Goal: Check status

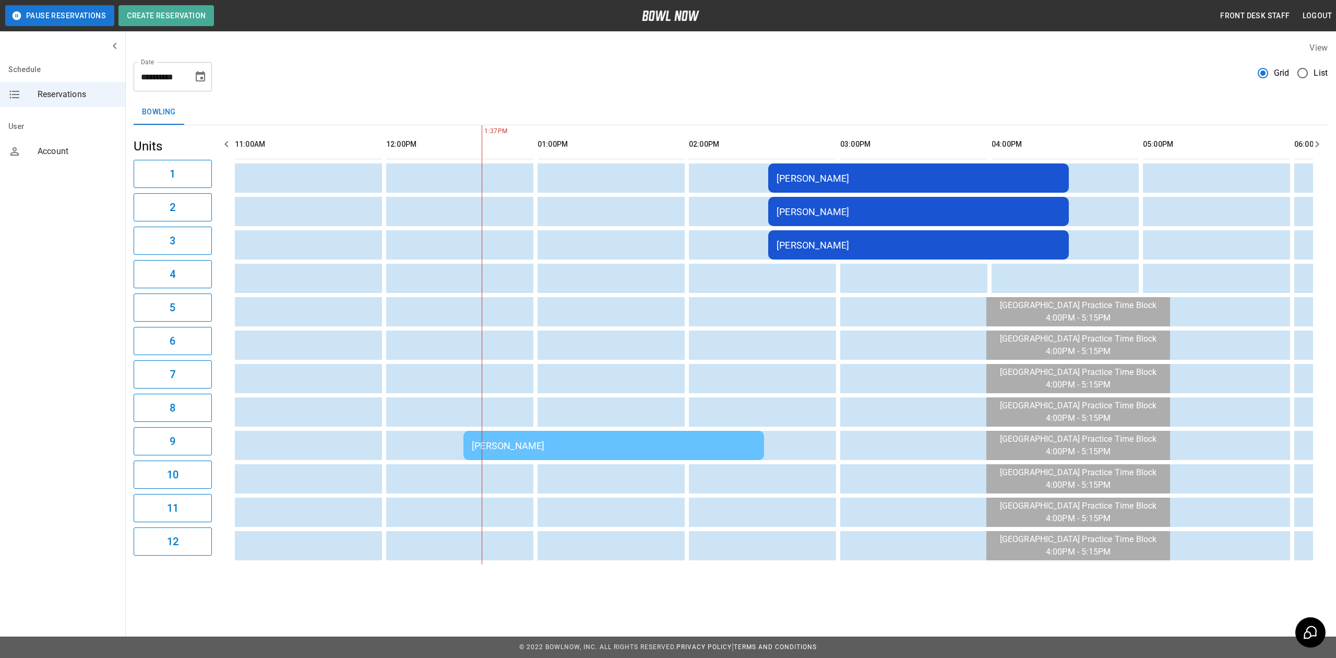
scroll to position [0, 151]
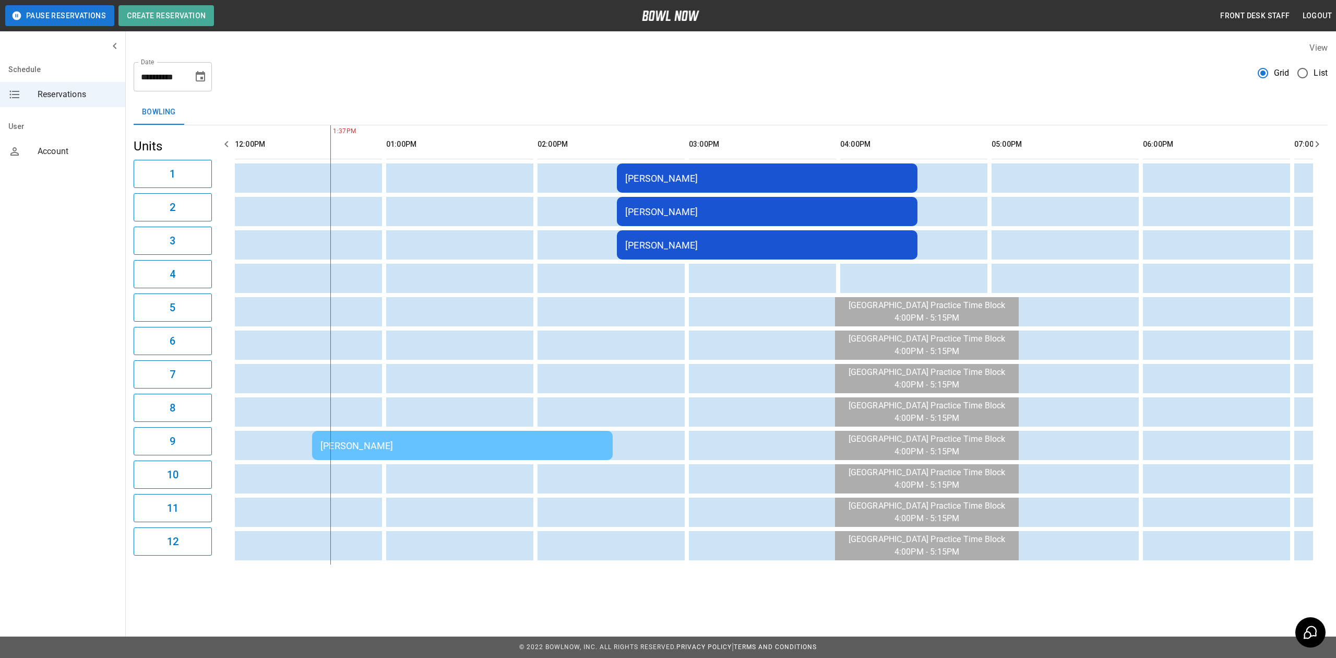
click at [673, 169] on td "[PERSON_NAME]" at bounding box center [767, 177] width 301 height 29
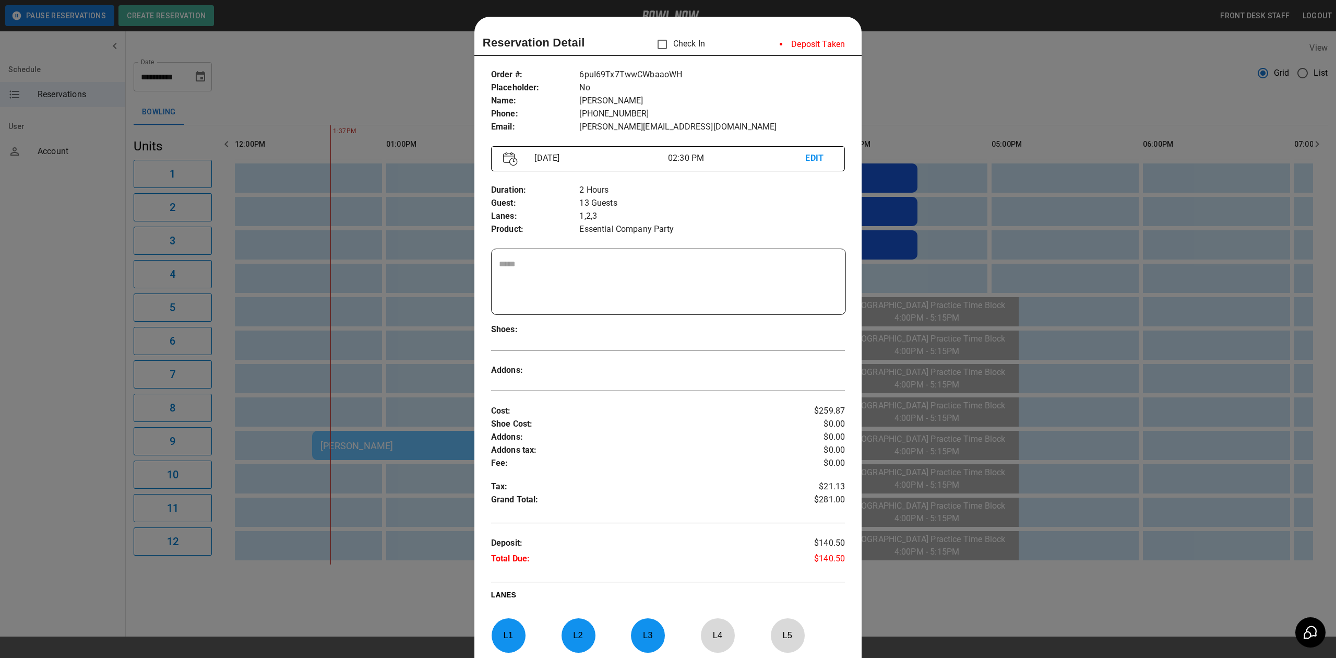
scroll to position [17, 0]
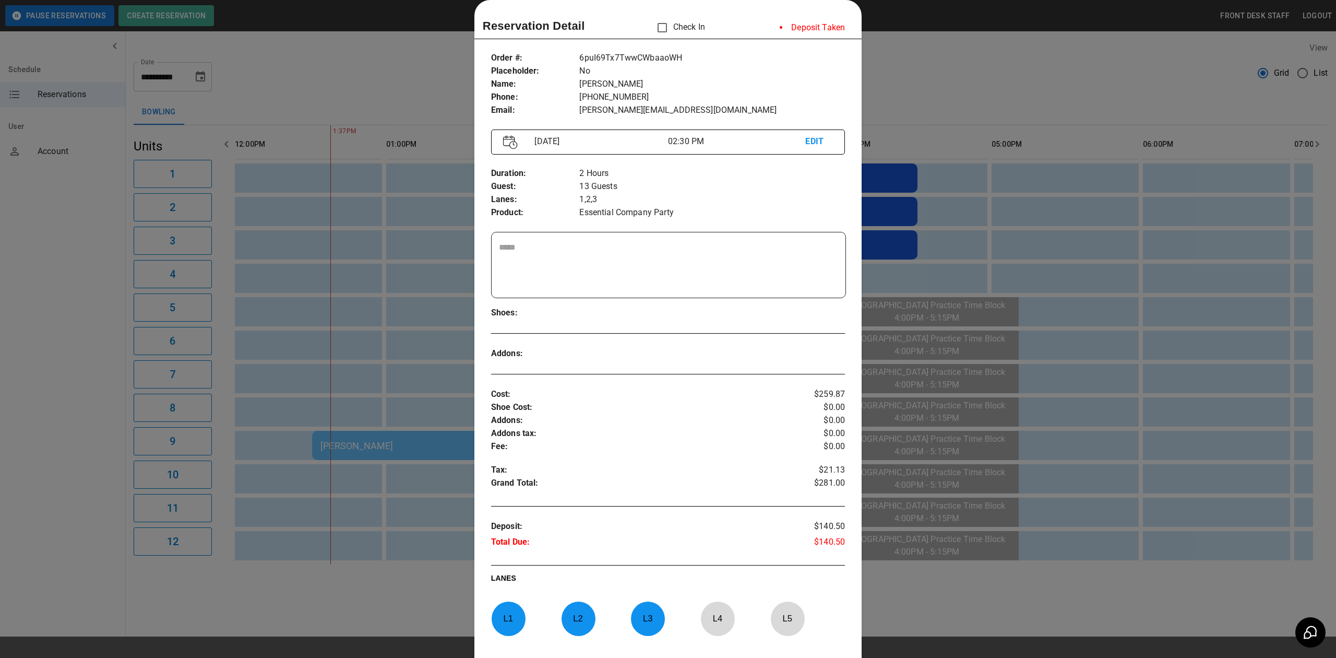
click at [959, 104] on div at bounding box center [668, 329] width 1336 height 658
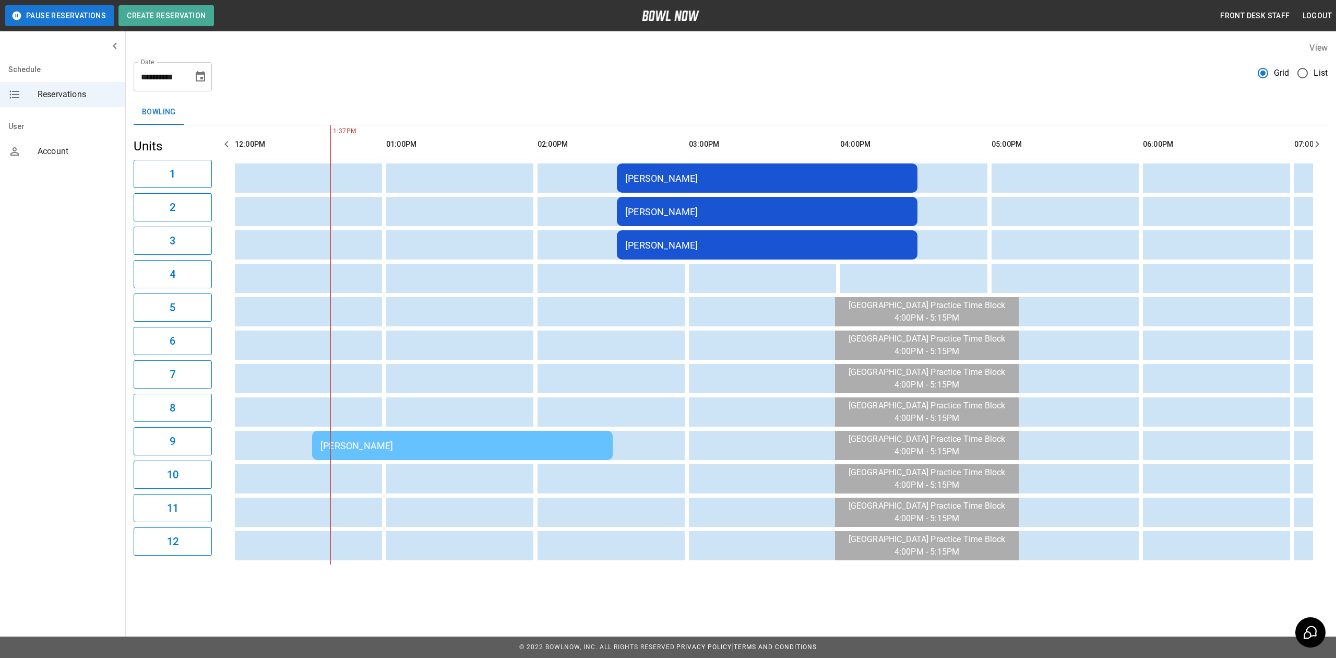
click at [700, 193] on td "[PERSON_NAME]" at bounding box center [767, 177] width 301 height 29
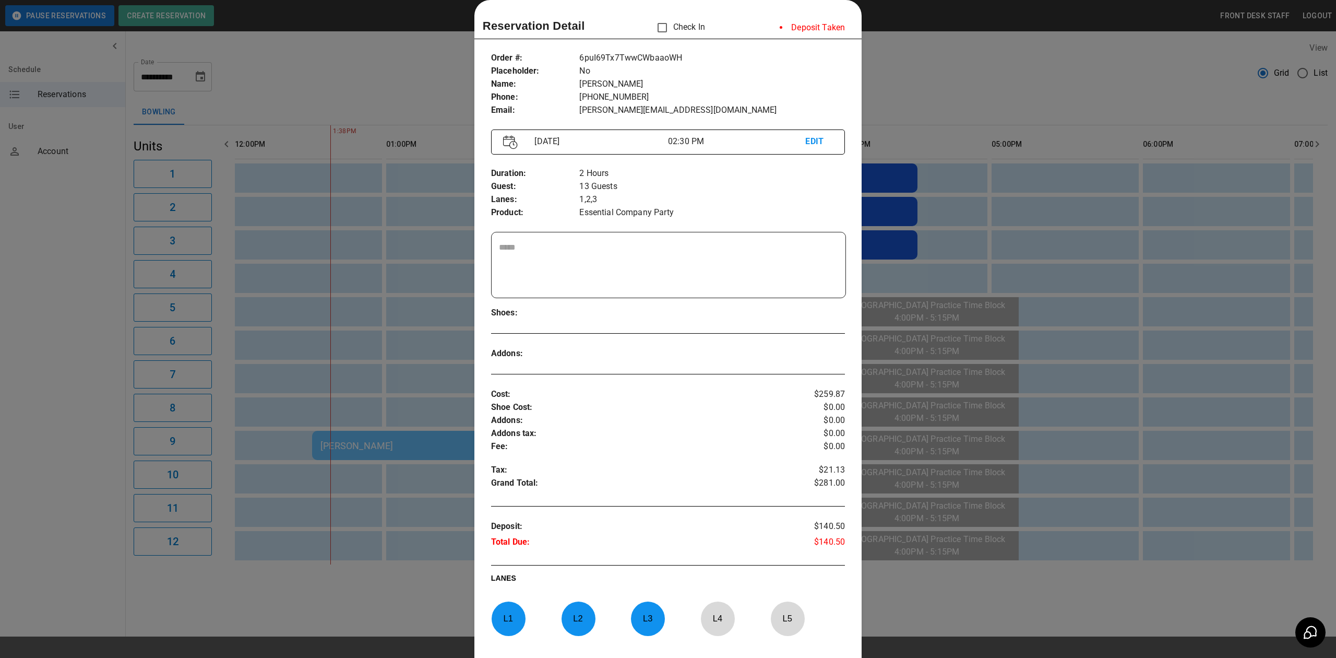
click at [1171, 121] on div at bounding box center [668, 329] width 1336 height 658
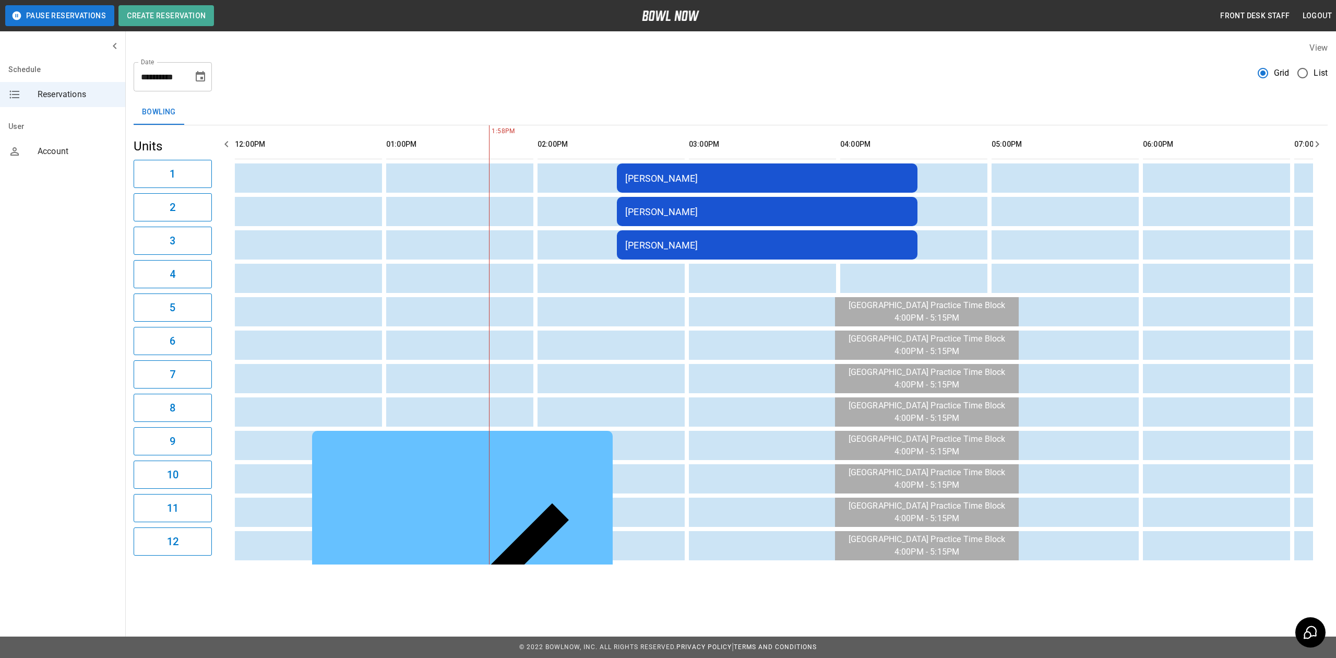
scroll to position [0, 303]
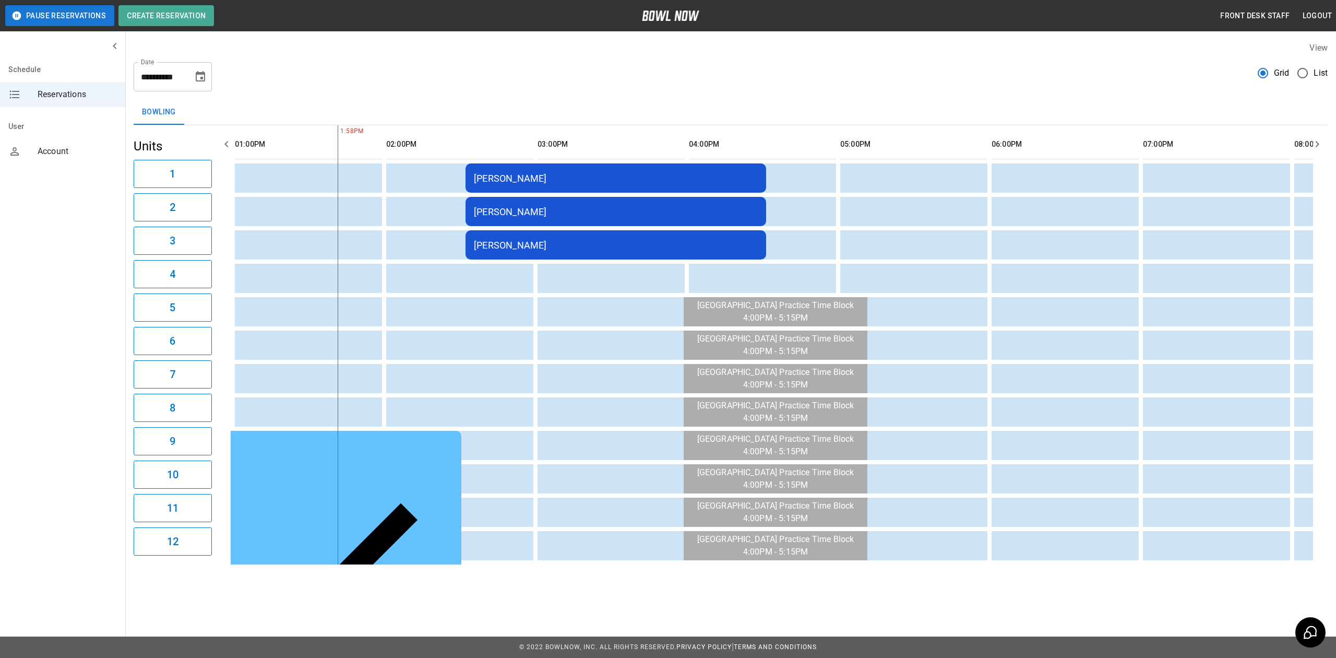
click at [647, 182] on div "[PERSON_NAME]" at bounding box center [616, 178] width 284 height 11
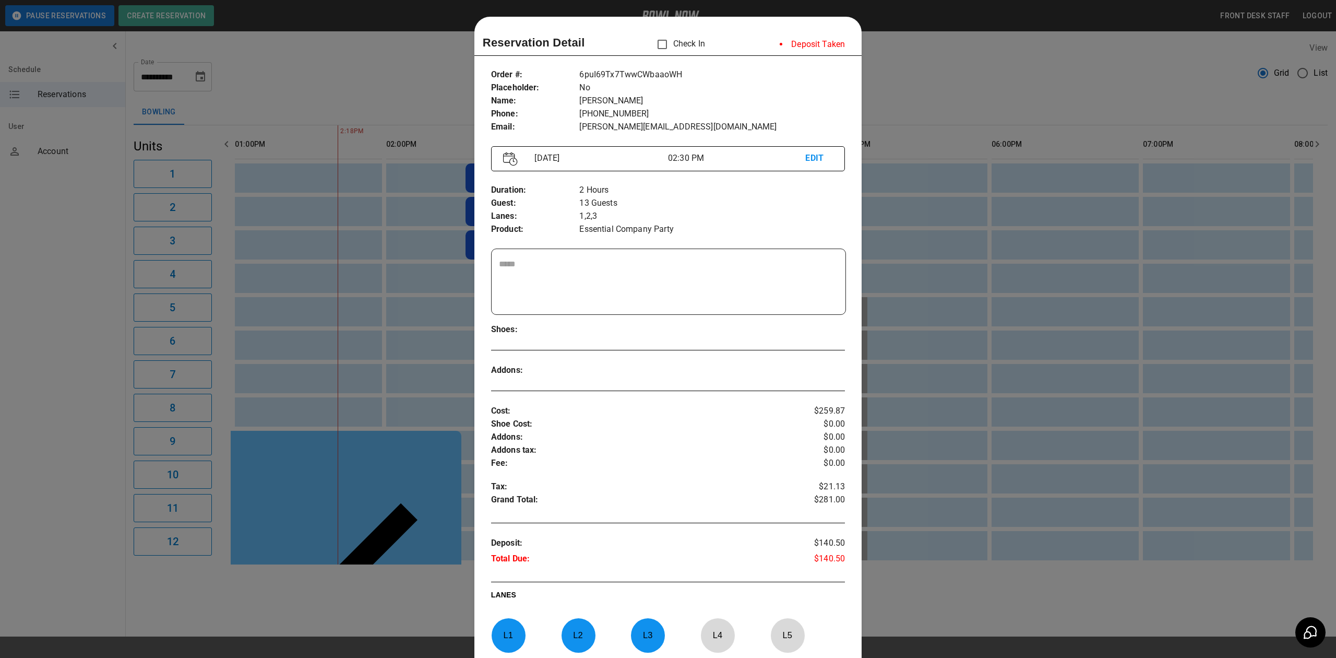
scroll to position [17, 0]
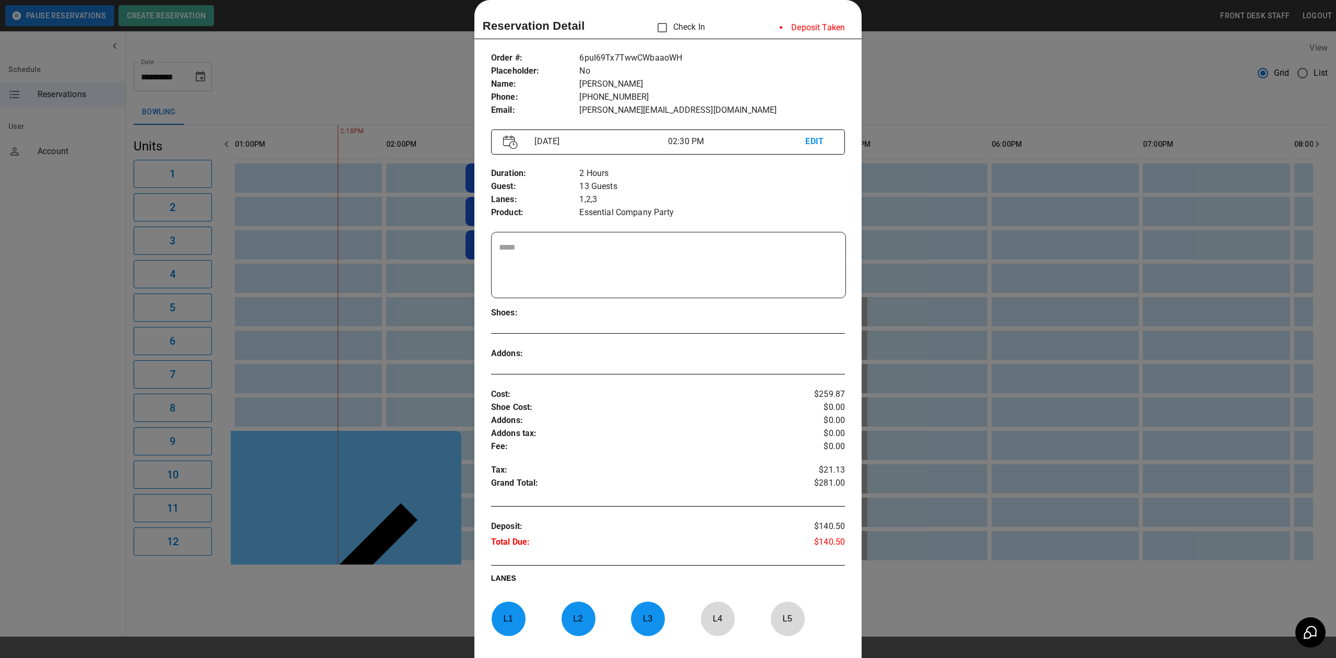
click at [989, 33] on div at bounding box center [668, 329] width 1336 height 658
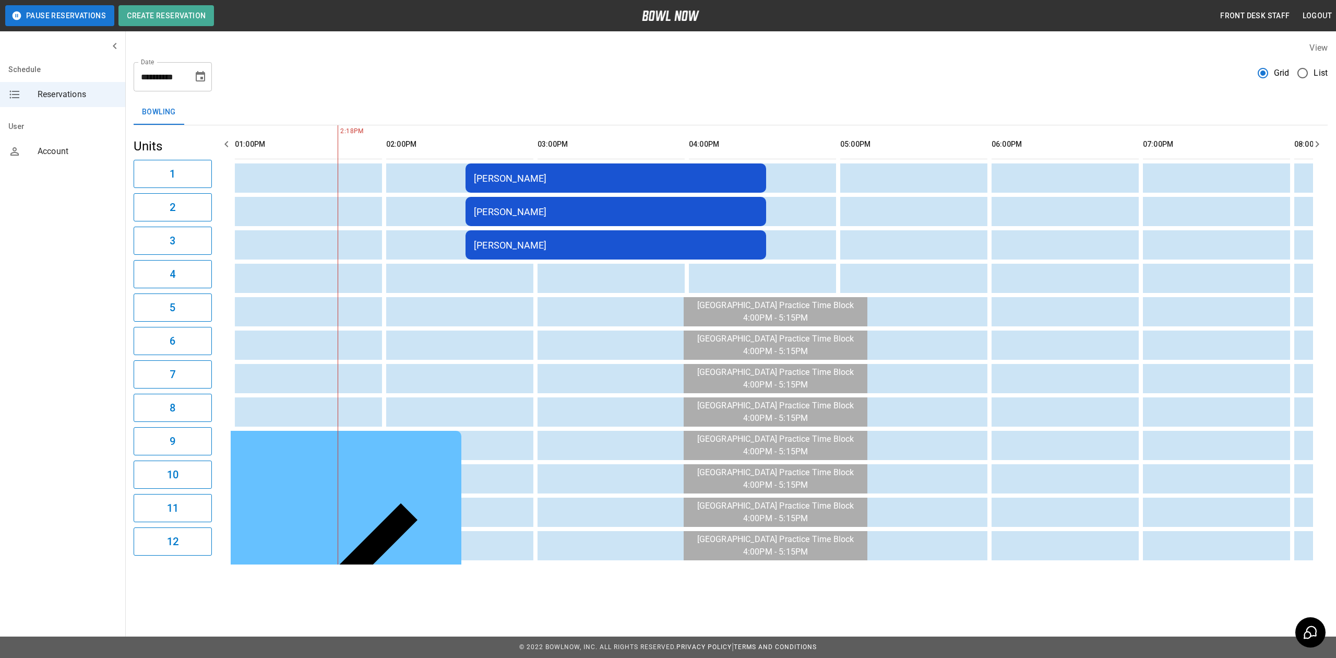
click at [602, 180] on div "[PERSON_NAME]" at bounding box center [616, 178] width 284 height 11
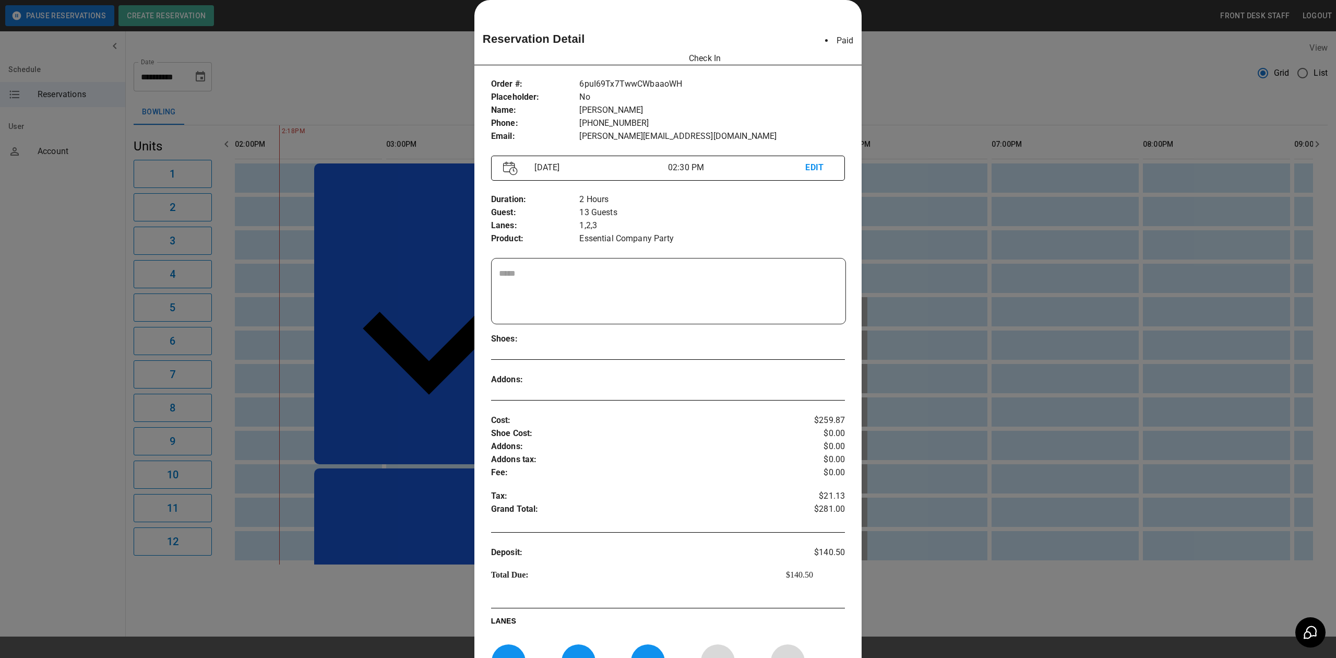
scroll to position [0, 454]
click at [950, 71] on div at bounding box center [668, 329] width 1336 height 658
